Goal: Check status: Check status

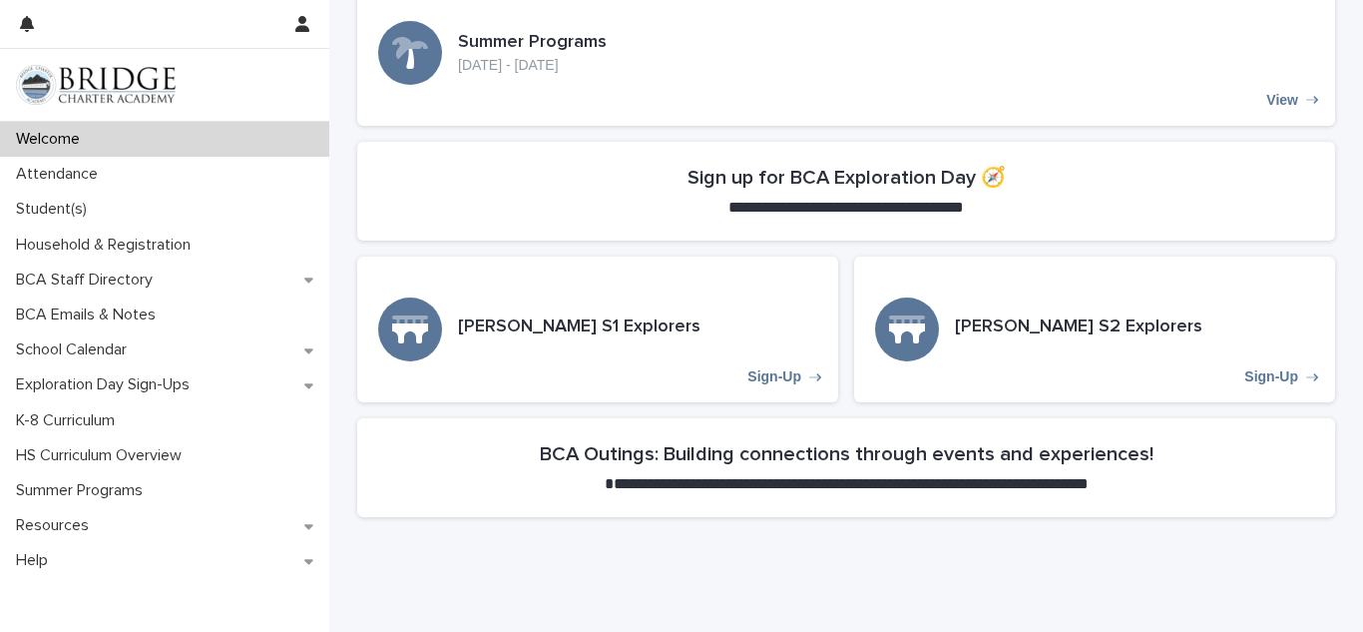
scroll to position [573, 0]
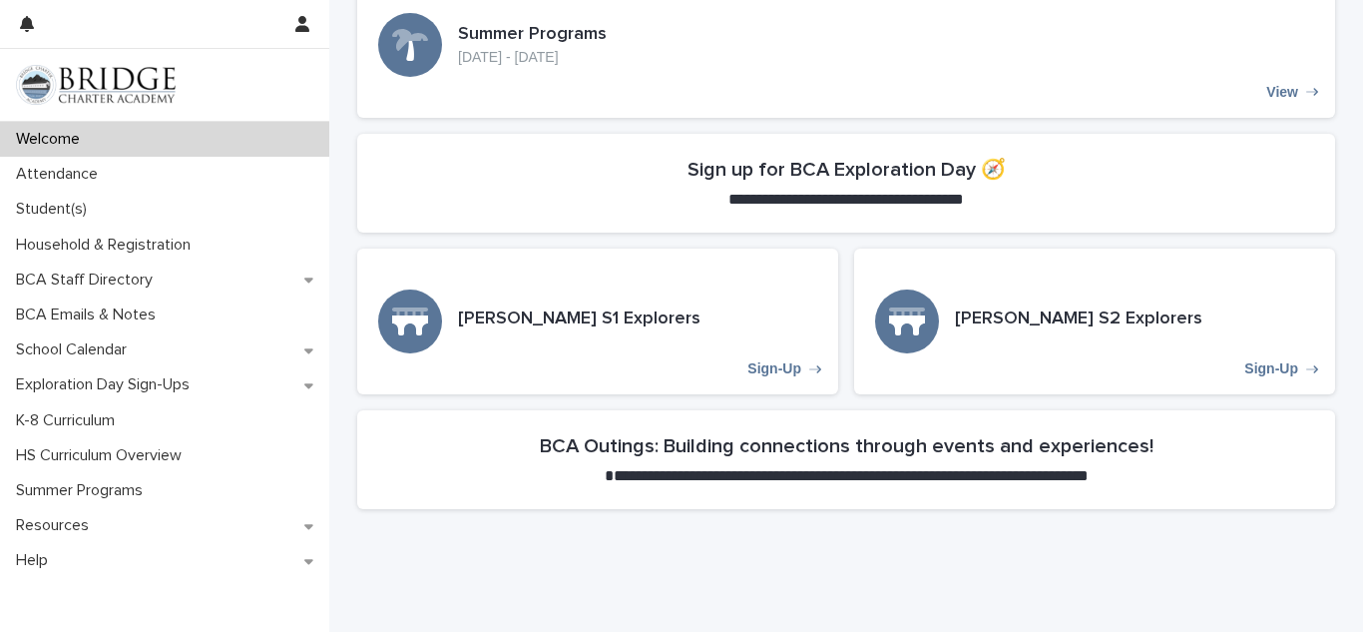
click at [724, 424] on section "**********" at bounding box center [846, 459] width 978 height 99
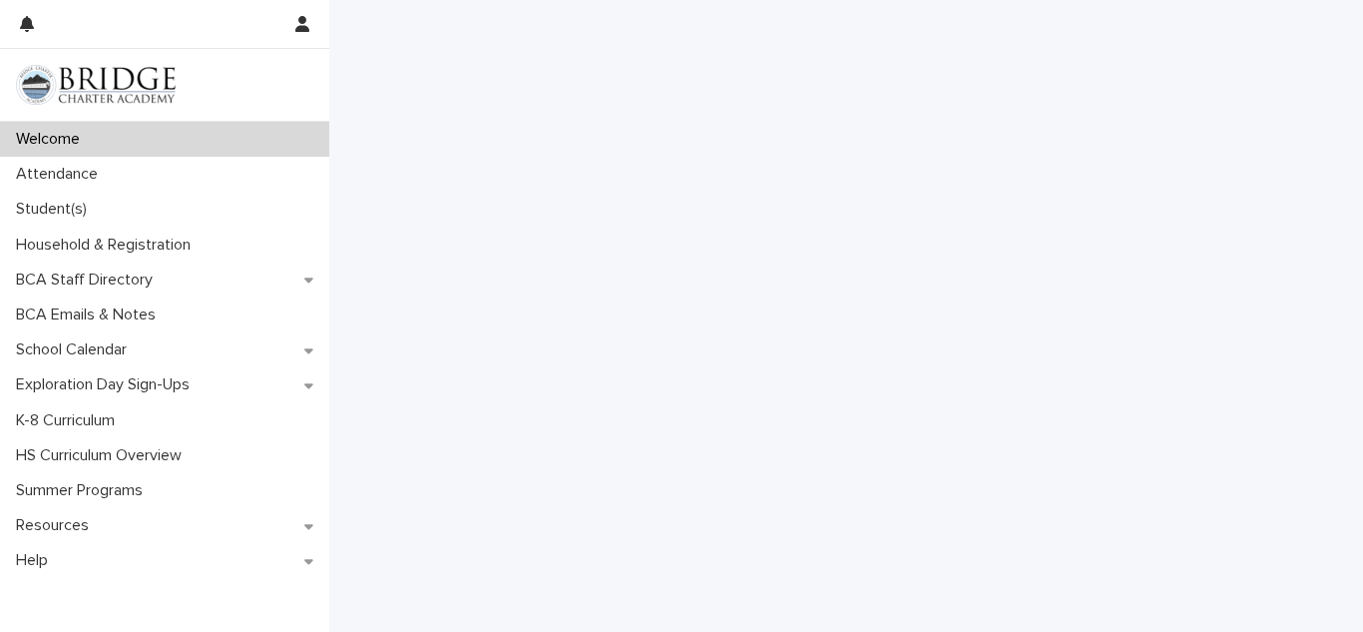
scroll to position [1666, 0]
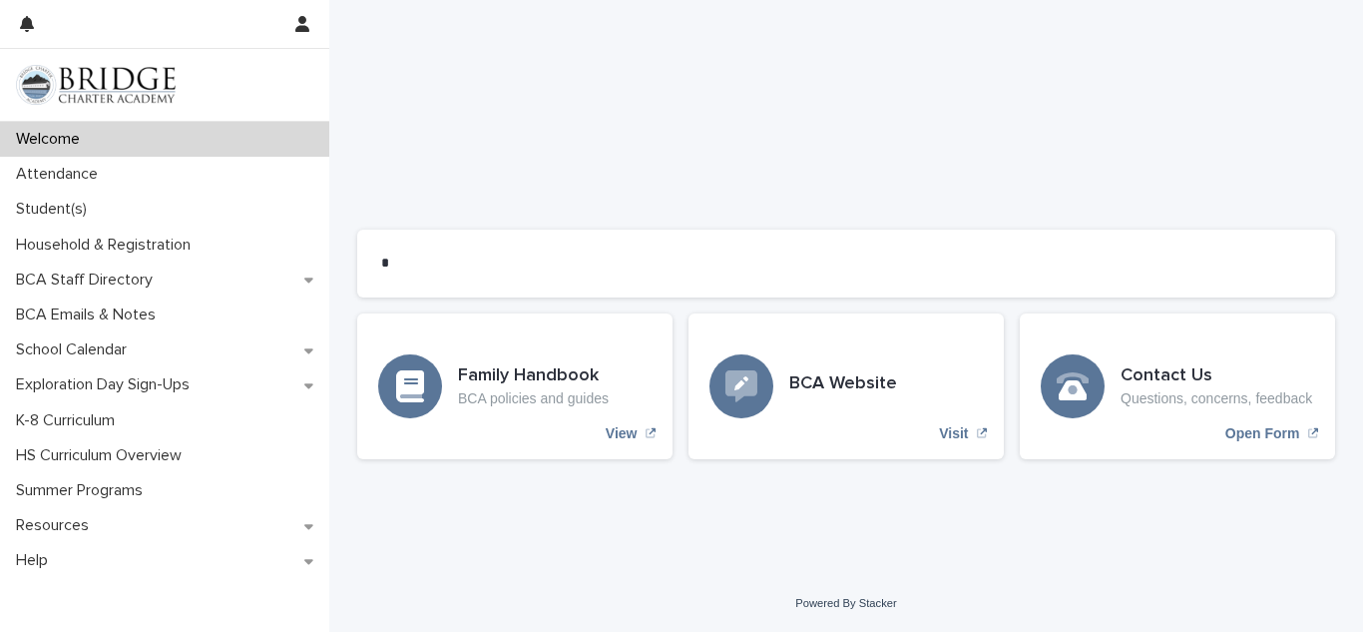
click at [77, 173] on p "Attendance" at bounding box center [61, 174] width 106 height 19
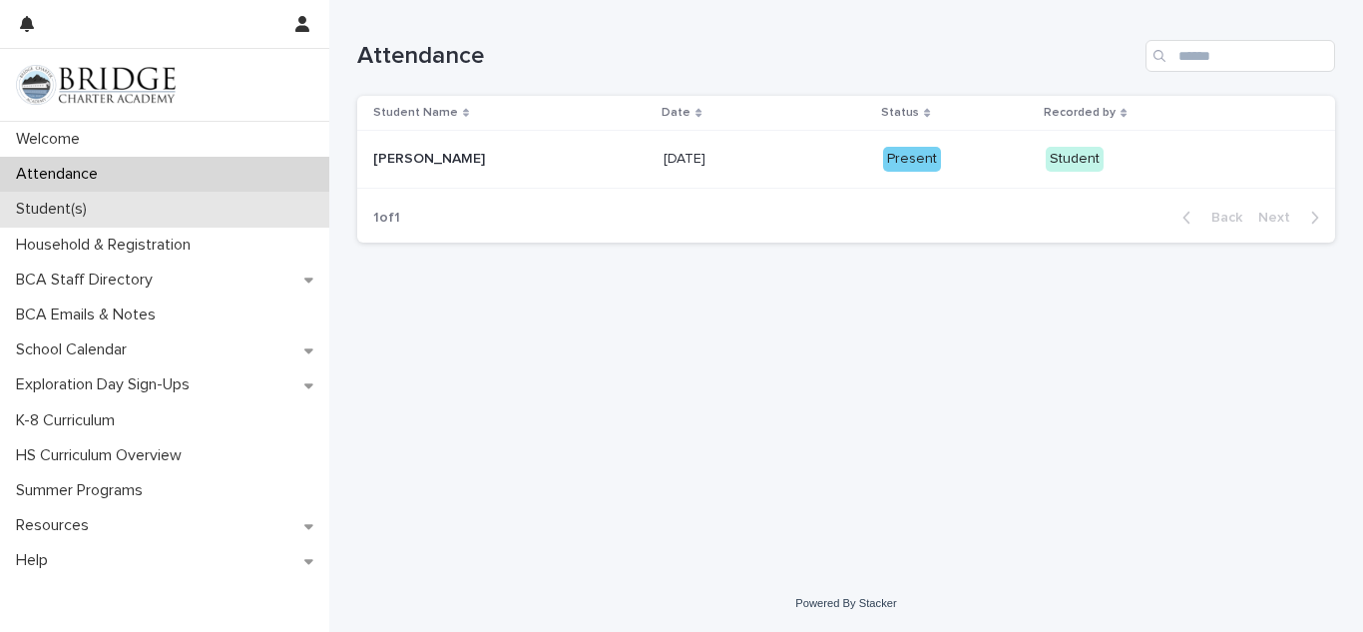
click at [63, 204] on p "Student(s)" at bounding box center [55, 209] width 95 height 19
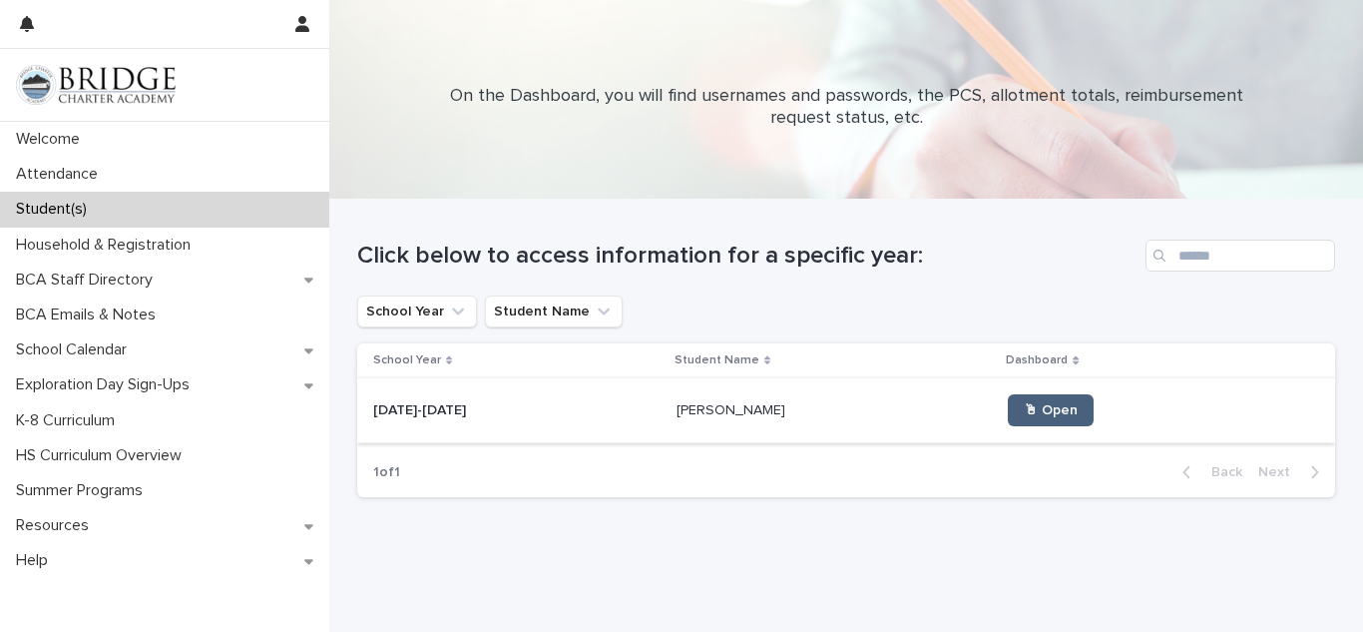
click at [1024, 405] on span "🖱 Open" at bounding box center [1051, 410] width 54 height 14
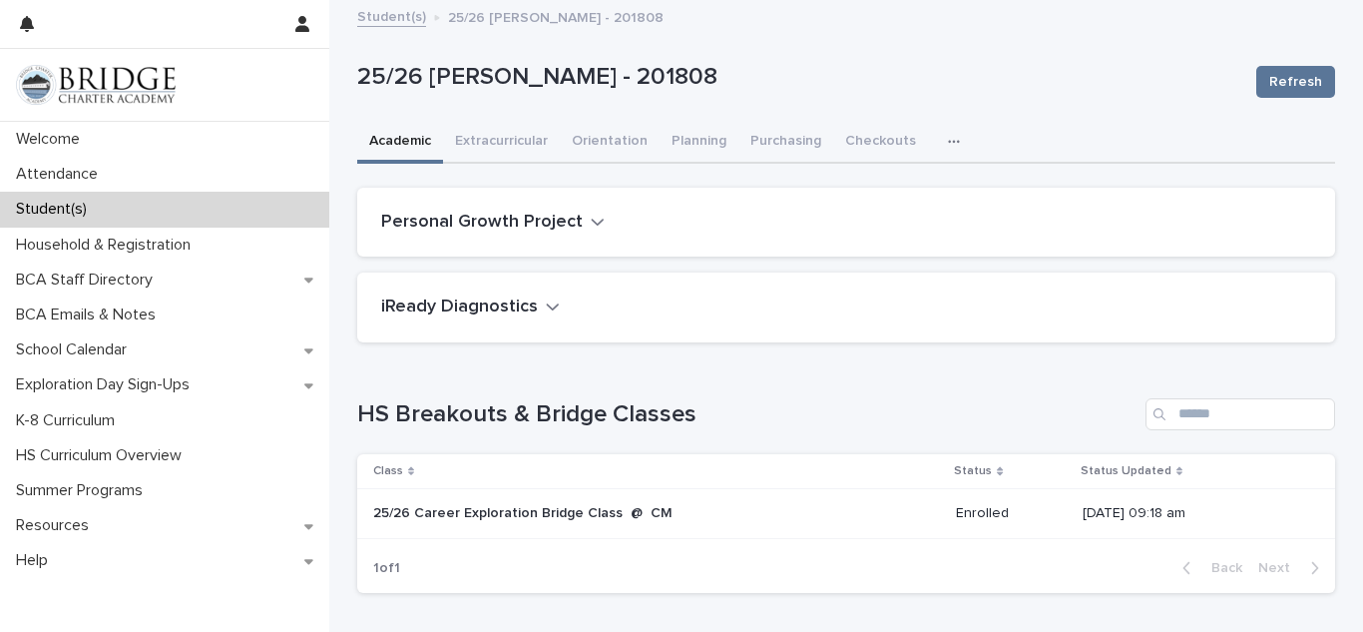
click at [580, 515] on p "25/26 Career Exploration Bridge Class @ CM" at bounding box center [539, 513] width 332 height 17
click at [682, 134] on button "Planning" at bounding box center [698, 143] width 79 height 42
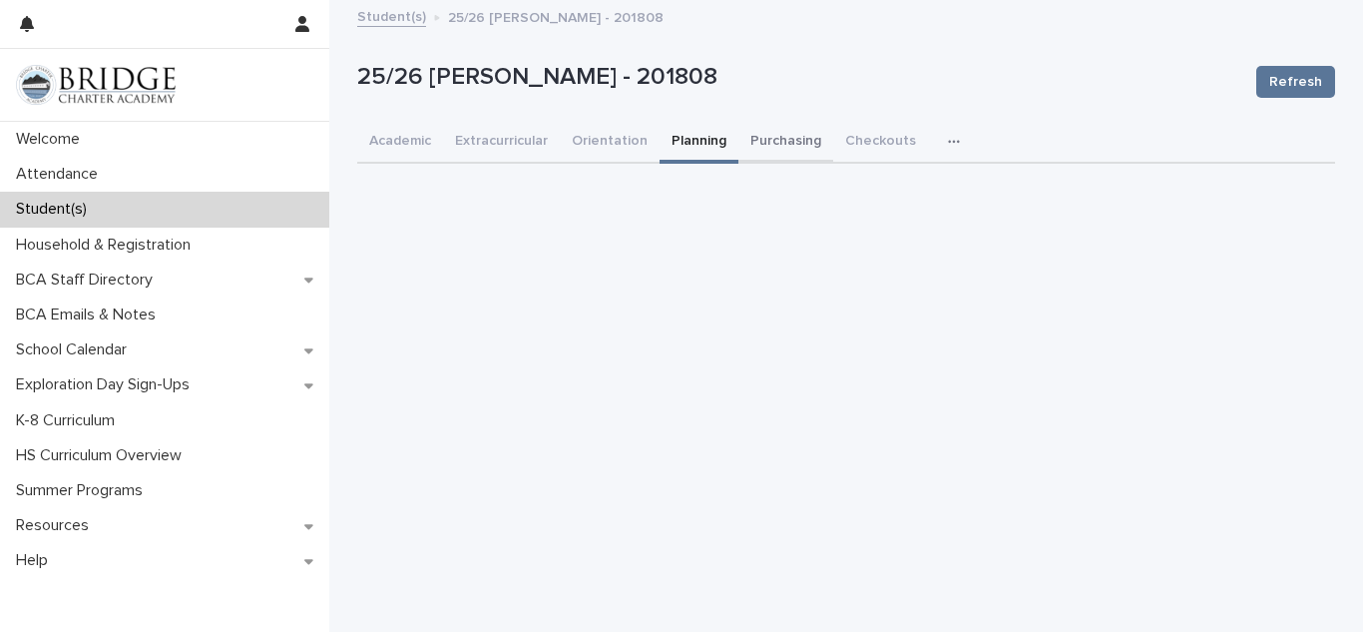
click at [764, 133] on button "Purchasing" at bounding box center [785, 143] width 95 height 42
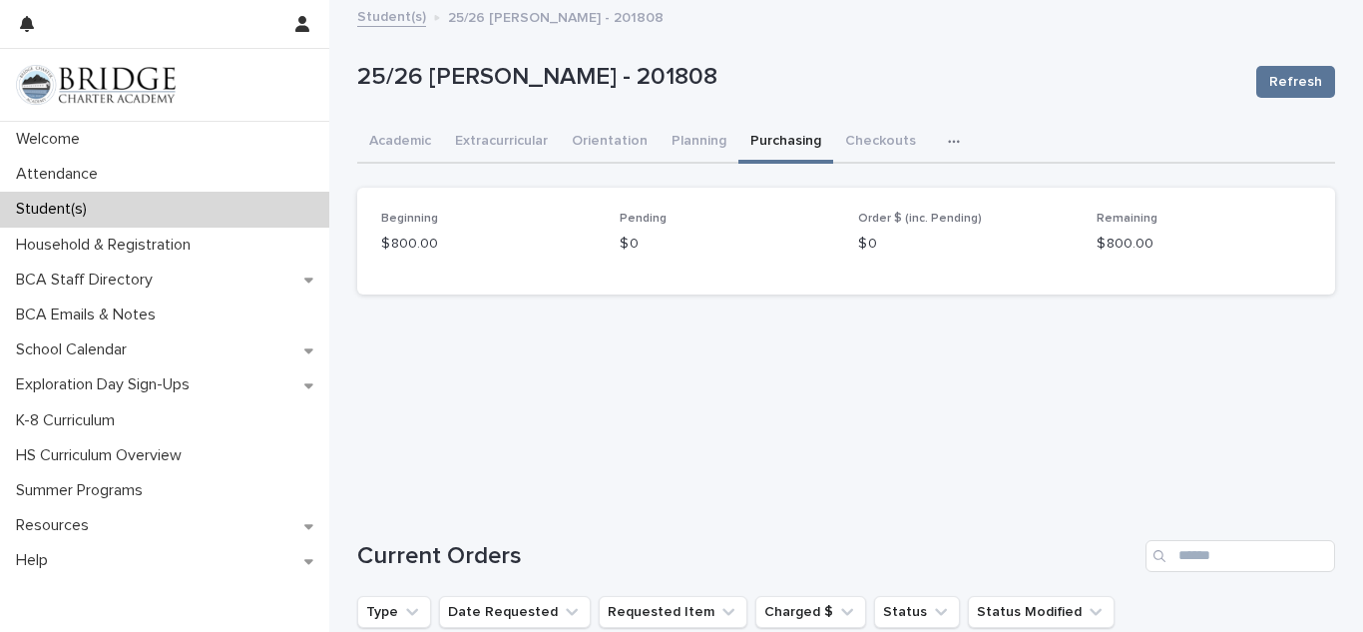
click at [941, 133] on button "button" at bounding box center [958, 142] width 44 height 40
click at [873, 191] on span "Attendance" at bounding box center [870, 194] width 74 height 14
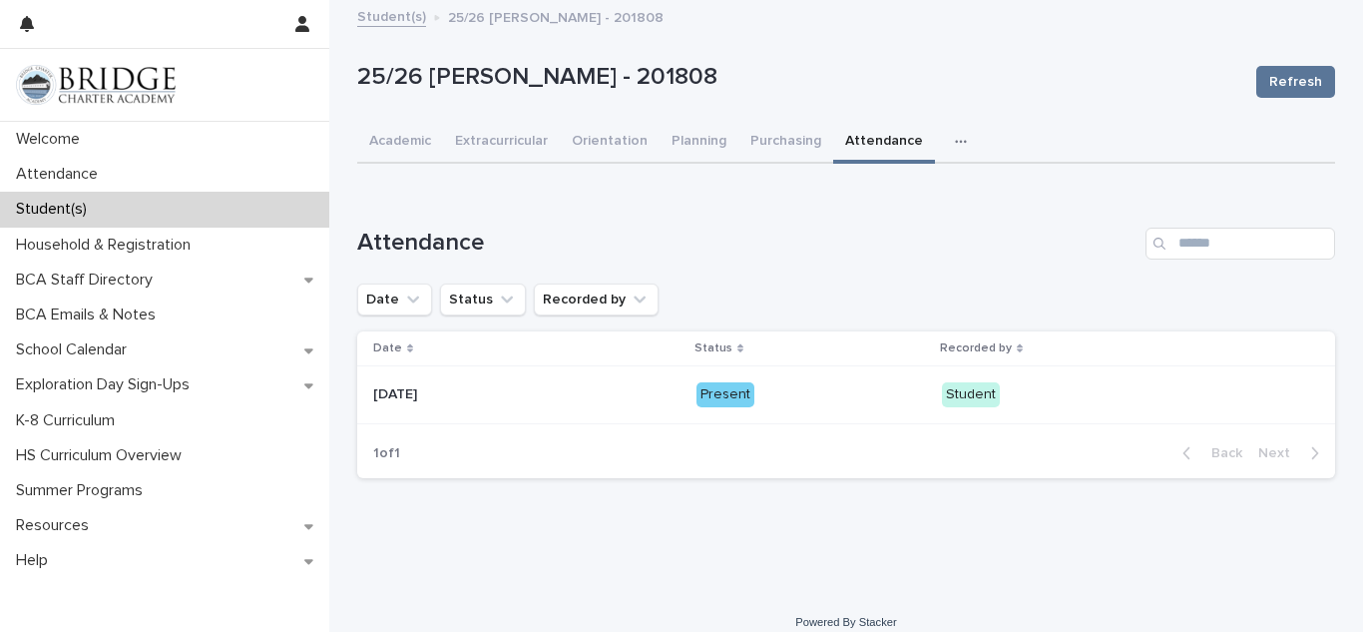
click at [955, 140] on icon "button" at bounding box center [960, 141] width 11 height 3
click at [860, 224] on span "General" at bounding box center [865, 224] width 52 height 14
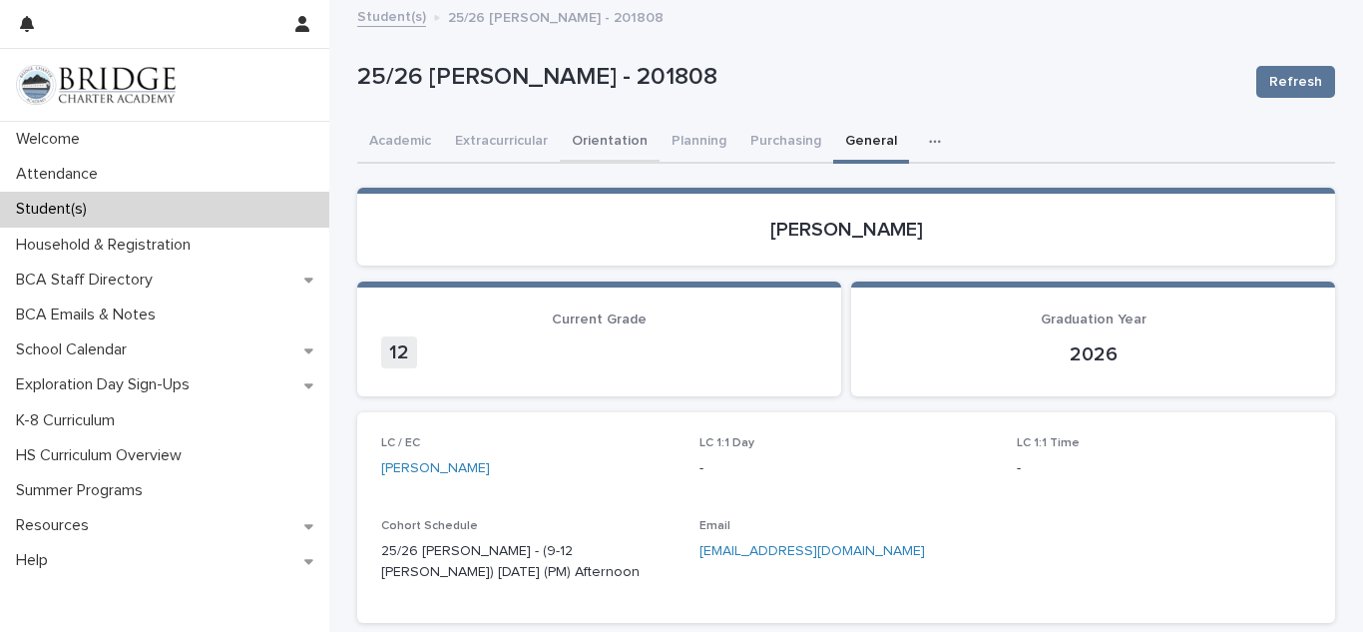
click at [582, 147] on button "Orientation" at bounding box center [610, 143] width 100 height 42
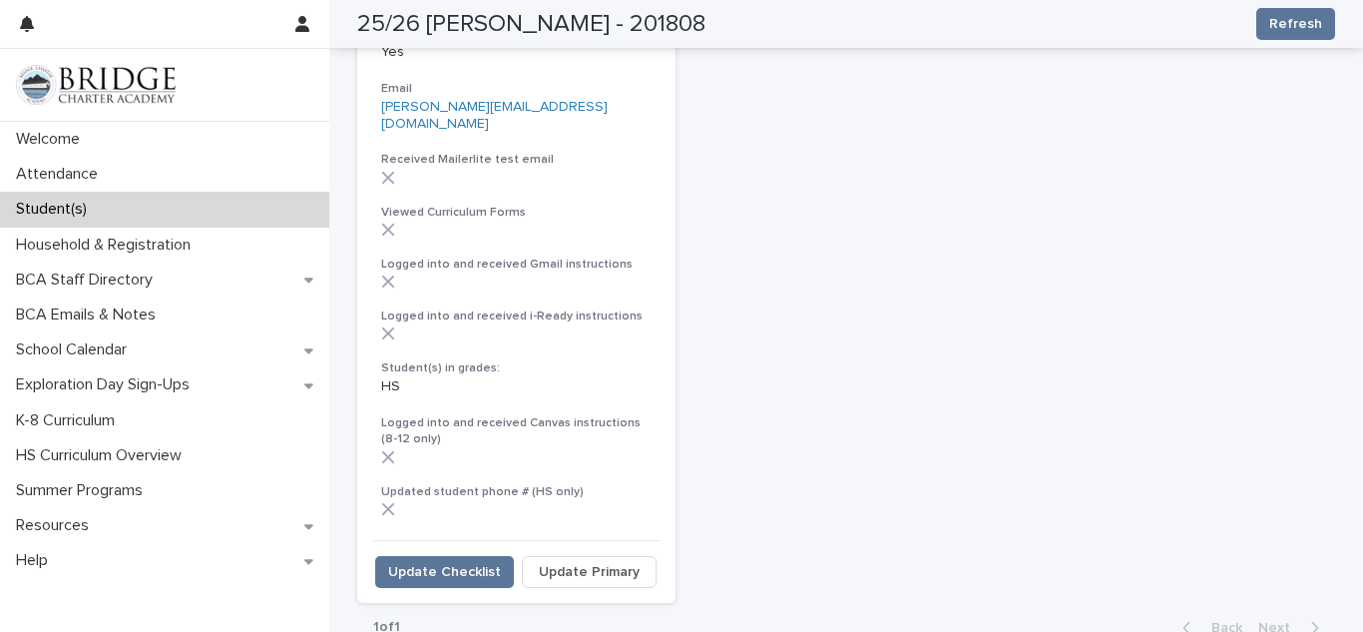
scroll to position [489, 0]
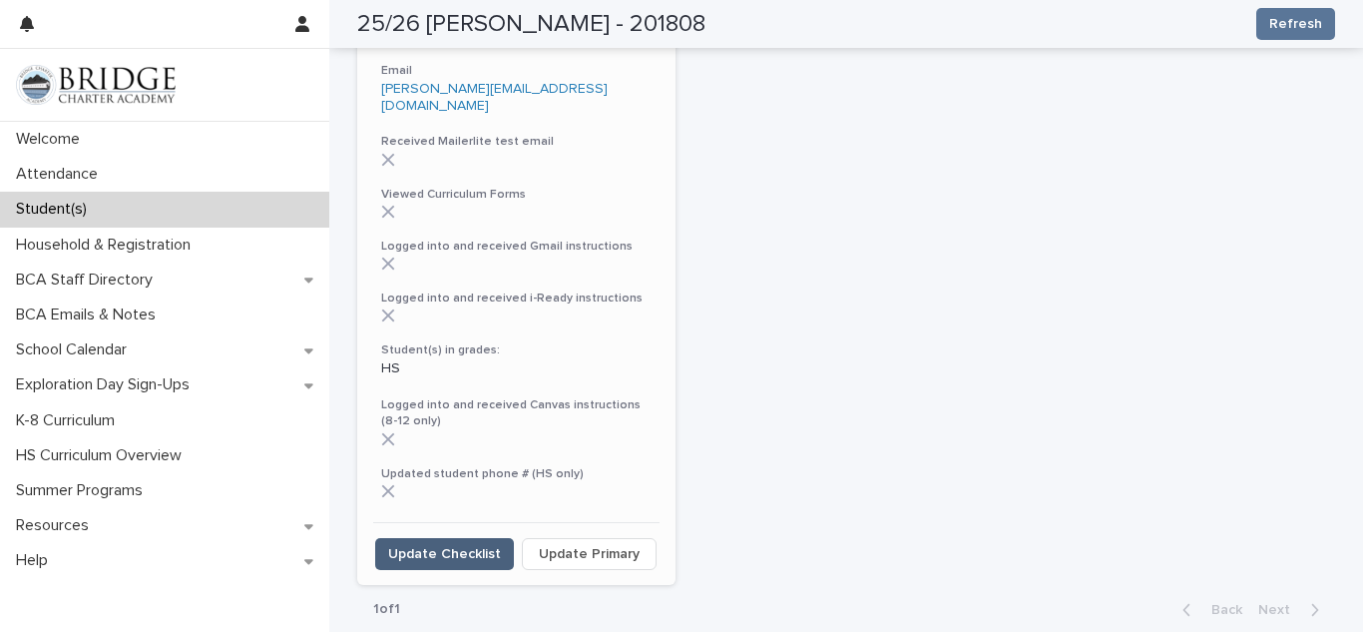
click at [472, 548] on button "Update Checklist" at bounding box center [444, 554] width 139 height 32
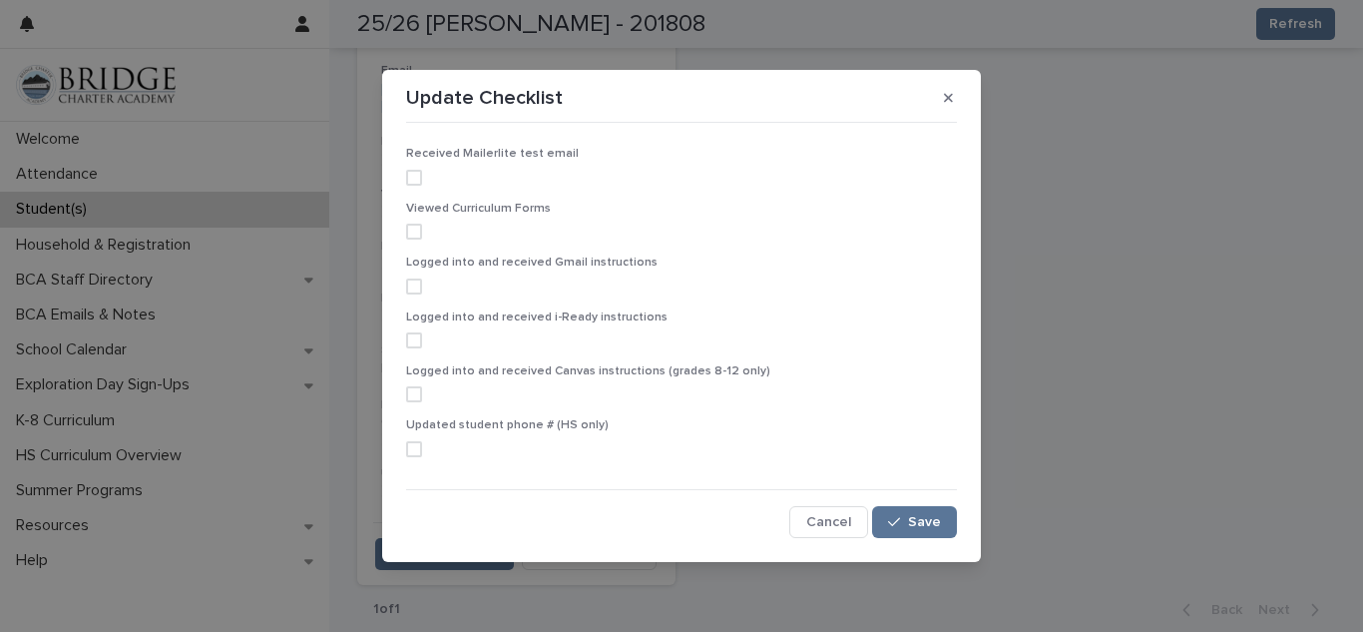
click at [418, 183] on span at bounding box center [414, 178] width 16 height 16
click at [417, 228] on span at bounding box center [414, 231] width 16 height 16
click at [416, 286] on span at bounding box center [414, 286] width 16 height 16
click at [416, 346] on span at bounding box center [414, 340] width 16 height 16
click at [413, 391] on span at bounding box center [414, 394] width 16 height 16
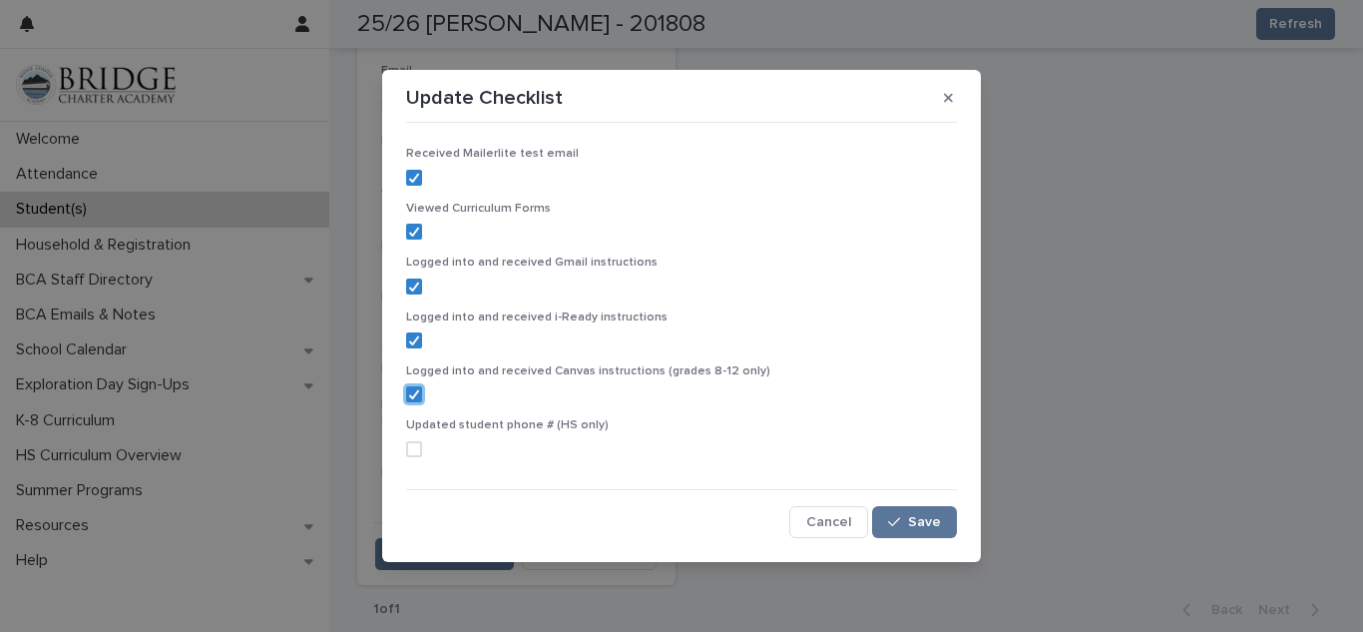
click at [417, 445] on span at bounding box center [414, 449] width 16 height 16
click at [897, 519] on icon "button" at bounding box center [894, 522] width 12 height 14
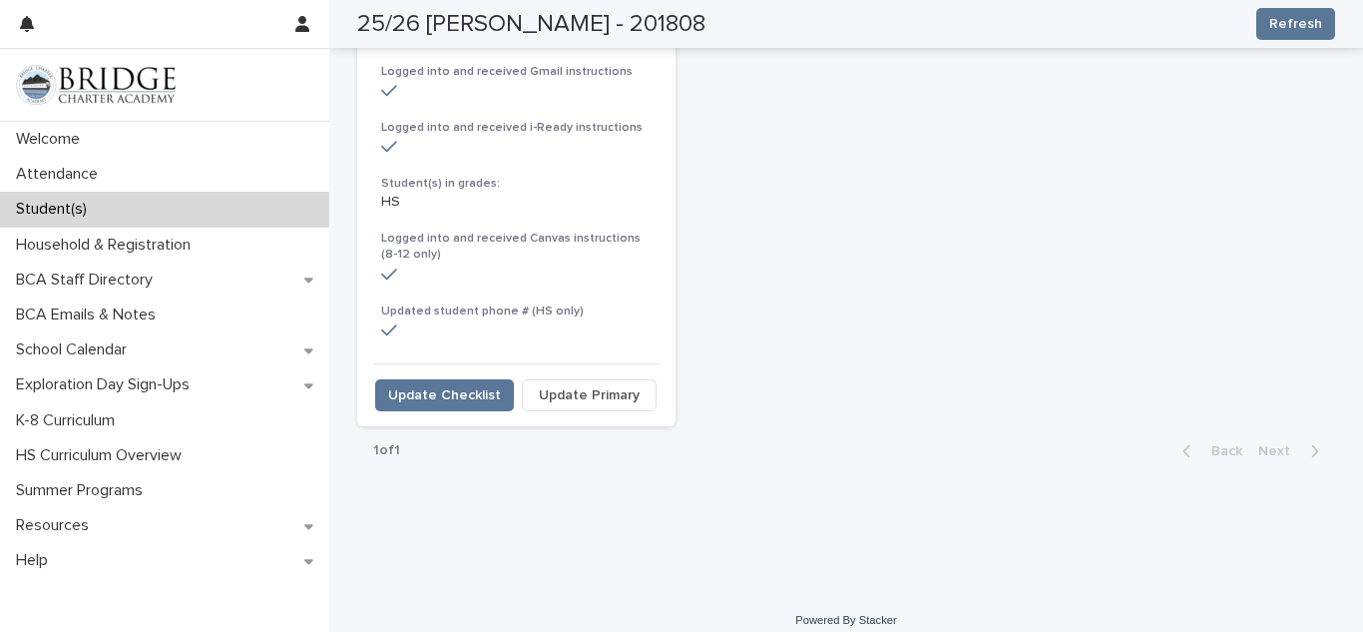
scroll to position [0, 0]
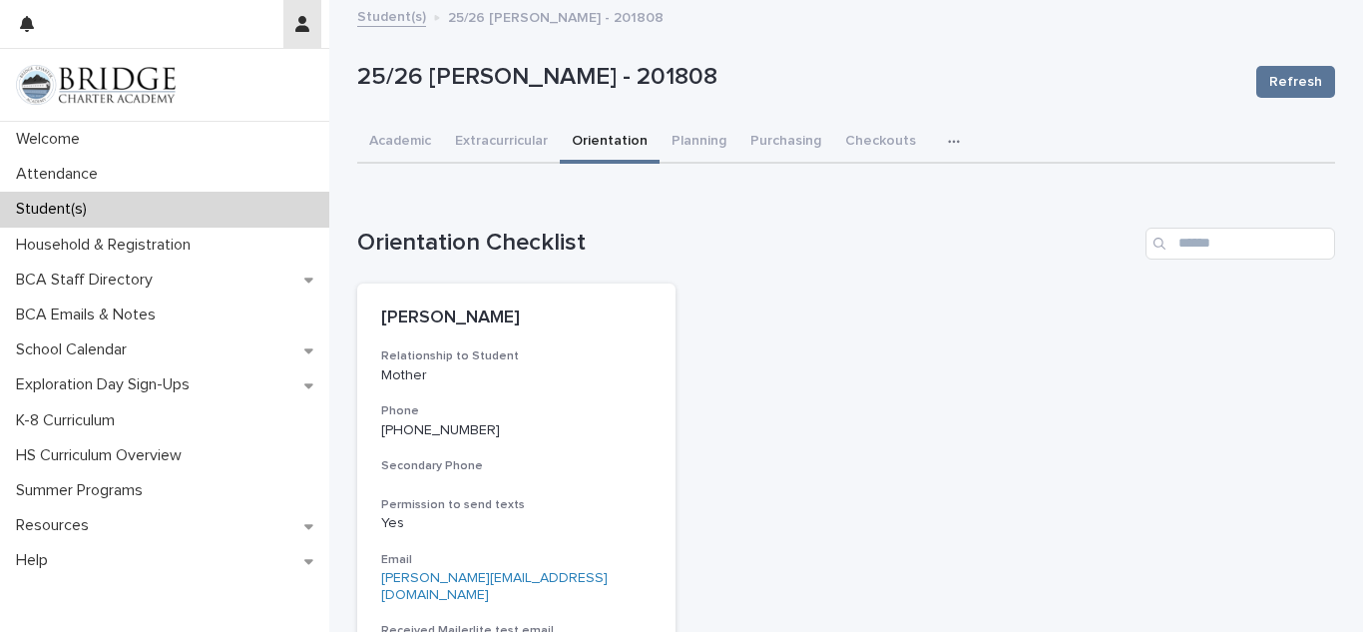
click at [305, 19] on icon "button" at bounding box center [302, 24] width 14 height 16
click at [219, 86] on p "Log Out" at bounding box center [245, 85] width 126 height 34
